Goal: Task Accomplishment & Management: Manage account settings

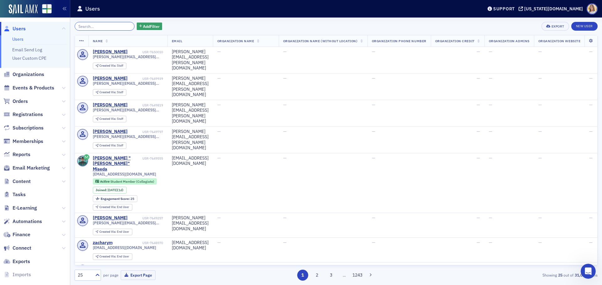
click at [105, 26] on input "search" at bounding box center [105, 26] width 60 height 9
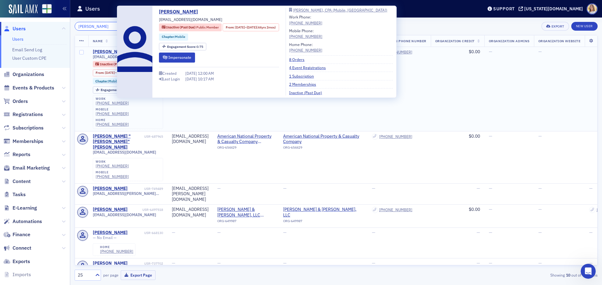
type input "koch"
click at [107, 51] on div "[PERSON_NAME]" at bounding box center [110, 52] width 35 height 6
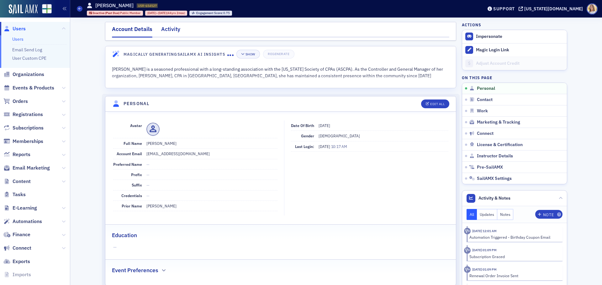
click at [168, 28] on div "Activity" at bounding box center [170, 31] width 19 height 12
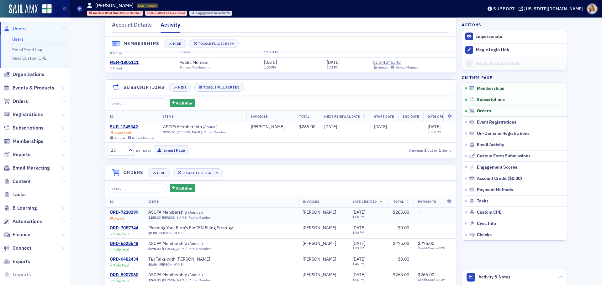
scroll to position [31, 0]
click at [126, 126] on div "SUB-1245342" at bounding box center [132, 127] width 44 height 6
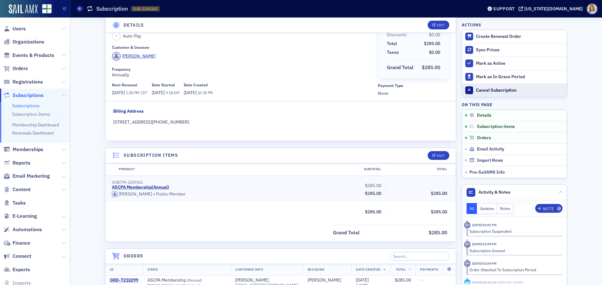
click at [498, 90] on div "Cancel Subscription" at bounding box center [520, 91] width 88 height 6
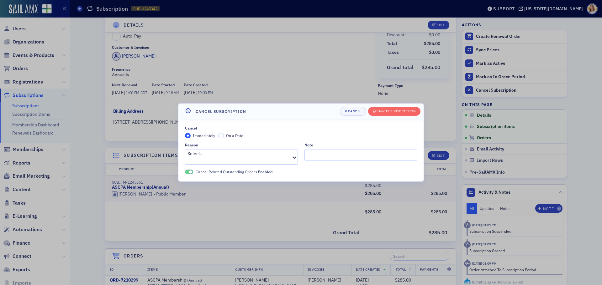
click at [266, 159] on div at bounding box center [238, 160] width 103 height 7
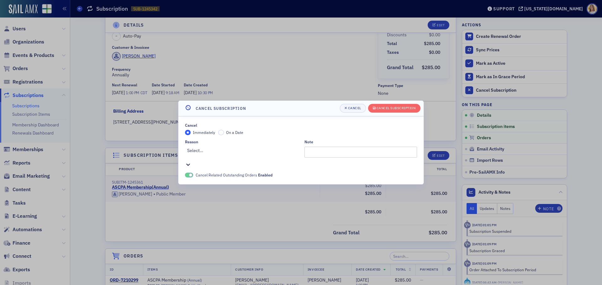
click at [389, 109] on button "Cancel Subscription" at bounding box center [394, 108] width 52 height 9
